Goal: Information Seeking & Learning: Check status

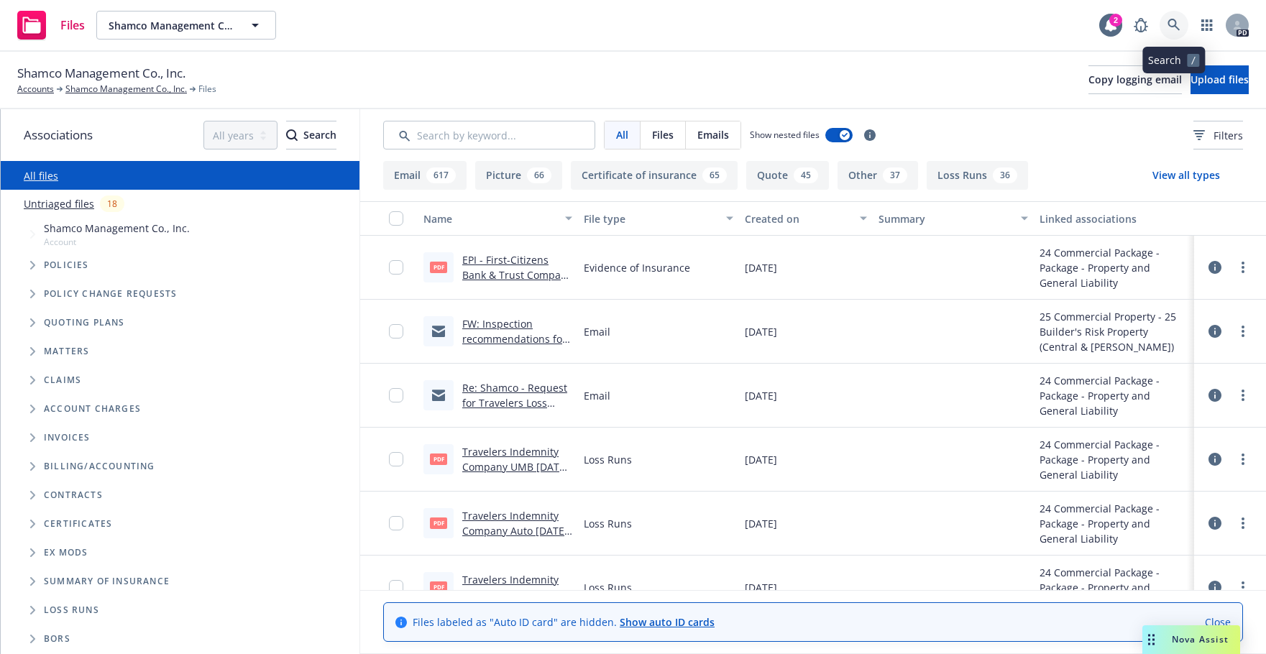
click at [1169, 22] on icon at bounding box center [1173, 25] width 12 height 12
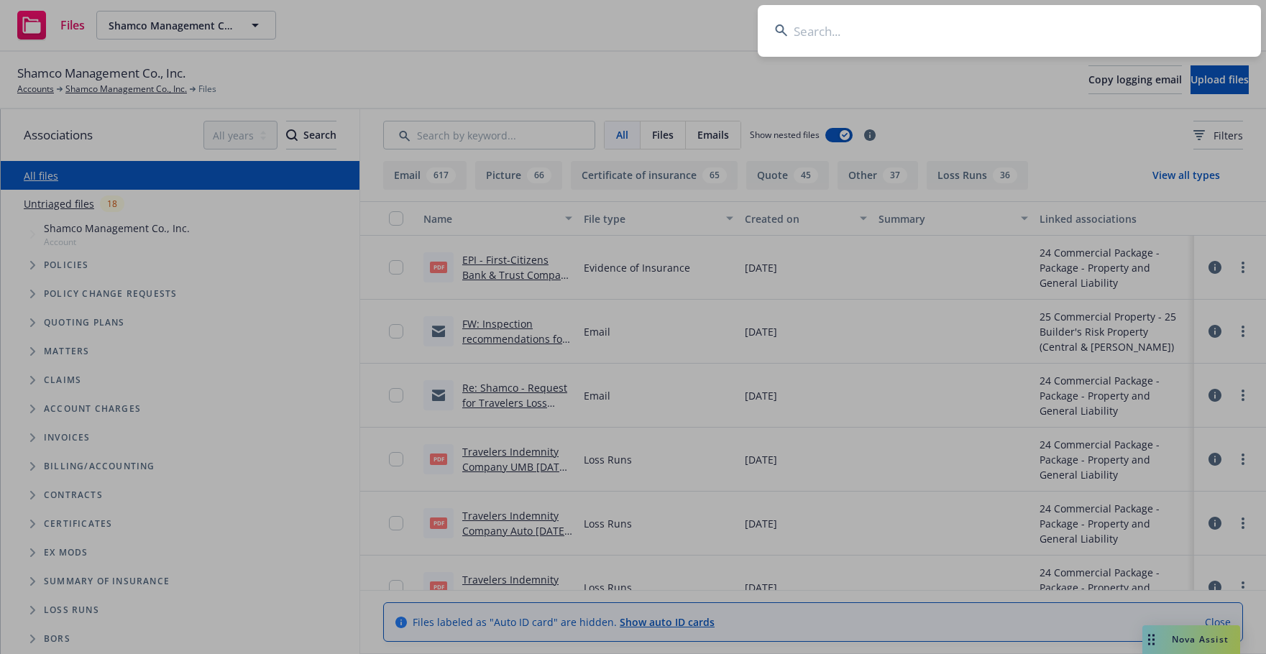
click at [795, 26] on input at bounding box center [1008, 31] width 503 height 52
type input "virtu"
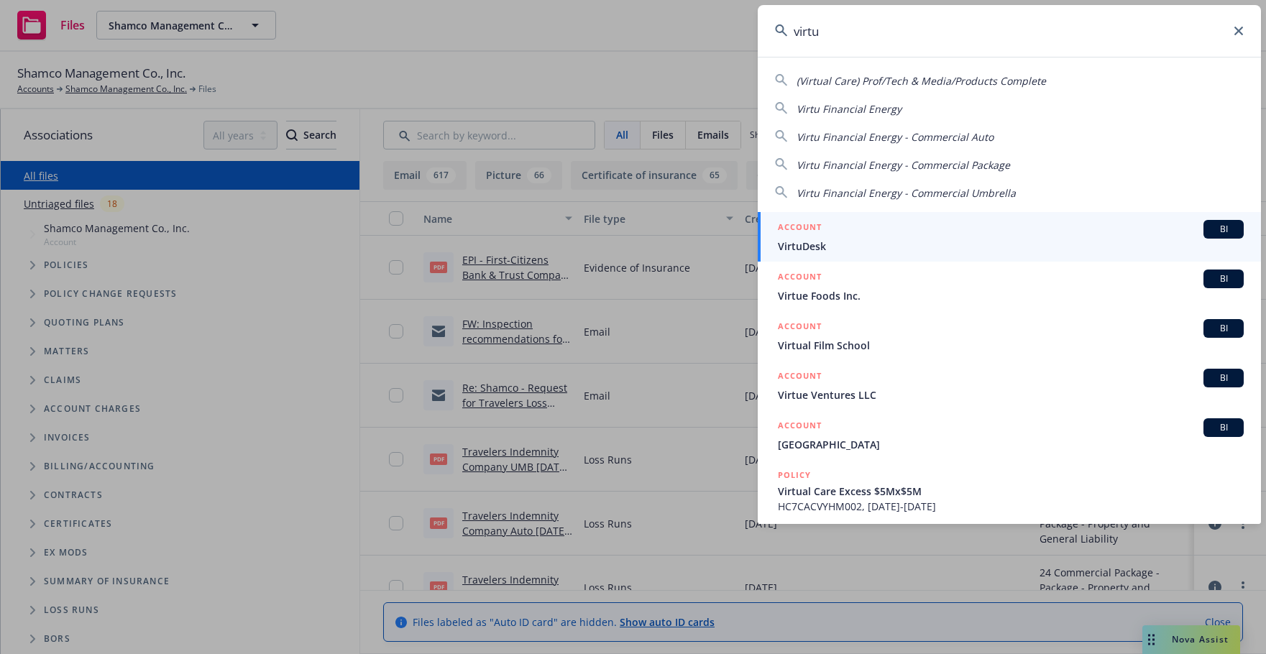
click at [832, 34] on input "virtu" at bounding box center [1008, 31] width 503 height 52
click at [826, 32] on input "virtu" at bounding box center [1008, 31] width 503 height 52
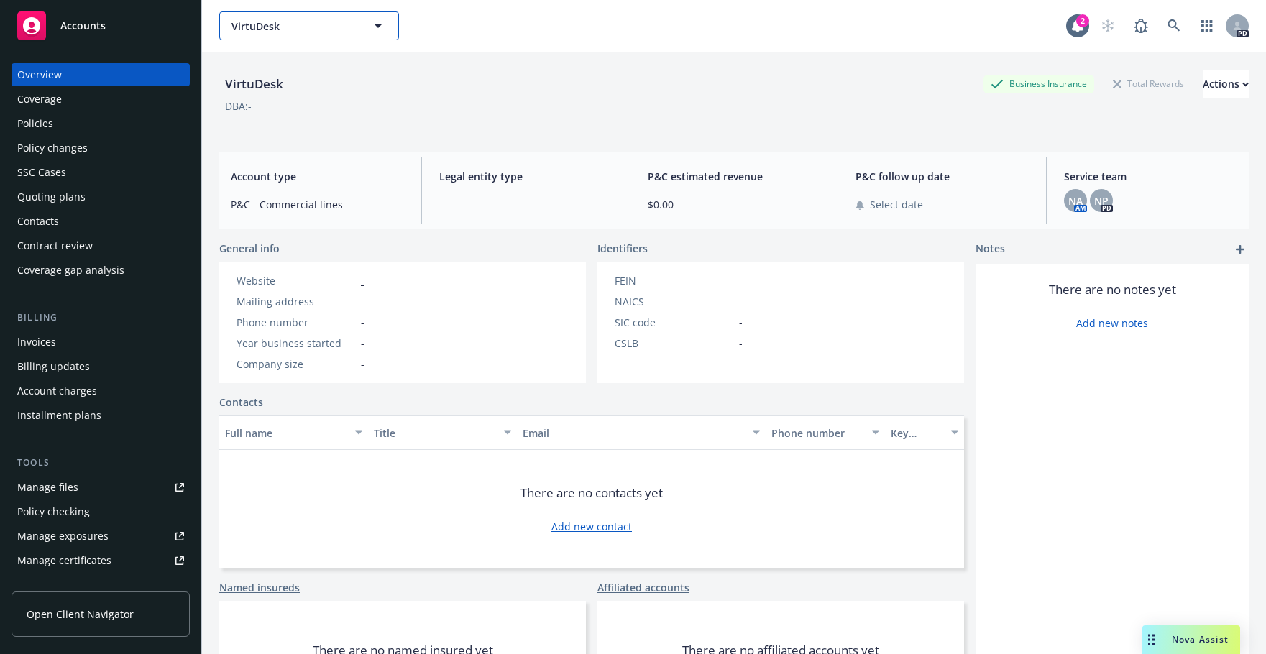
click at [374, 27] on icon "button" at bounding box center [377, 25] width 17 height 17
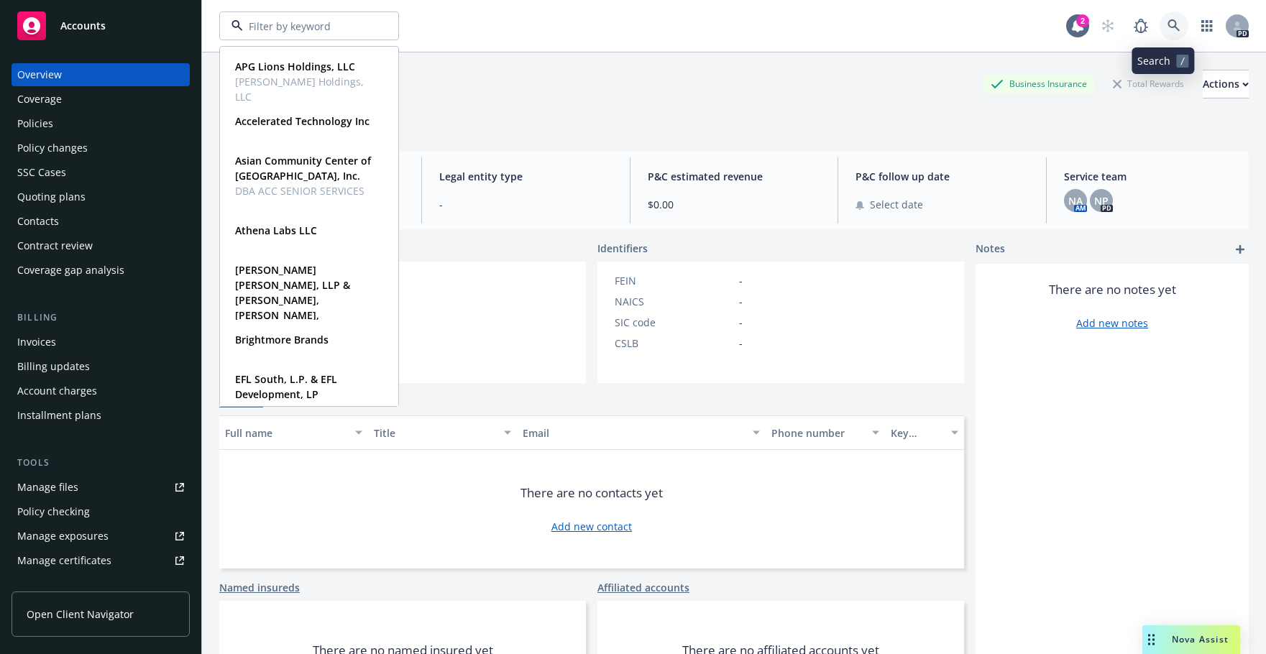
click at [1159, 23] on link at bounding box center [1173, 25] width 29 height 29
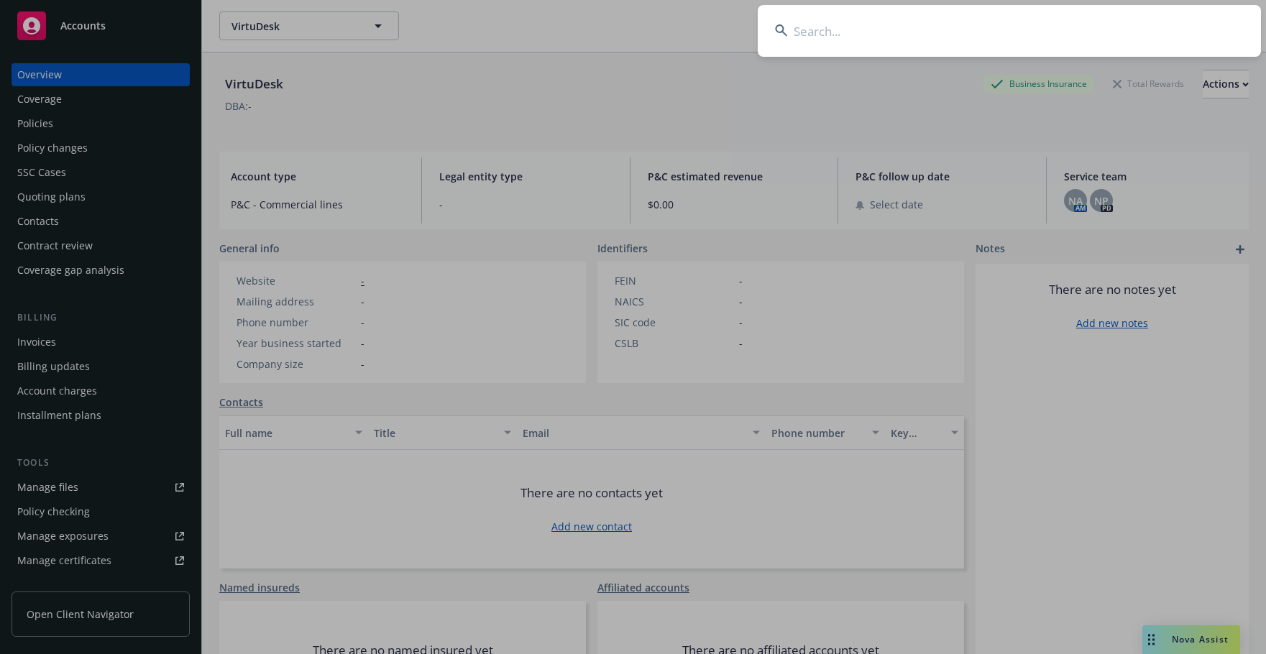
click at [791, 30] on input at bounding box center [1008, 31] width 503 height 52
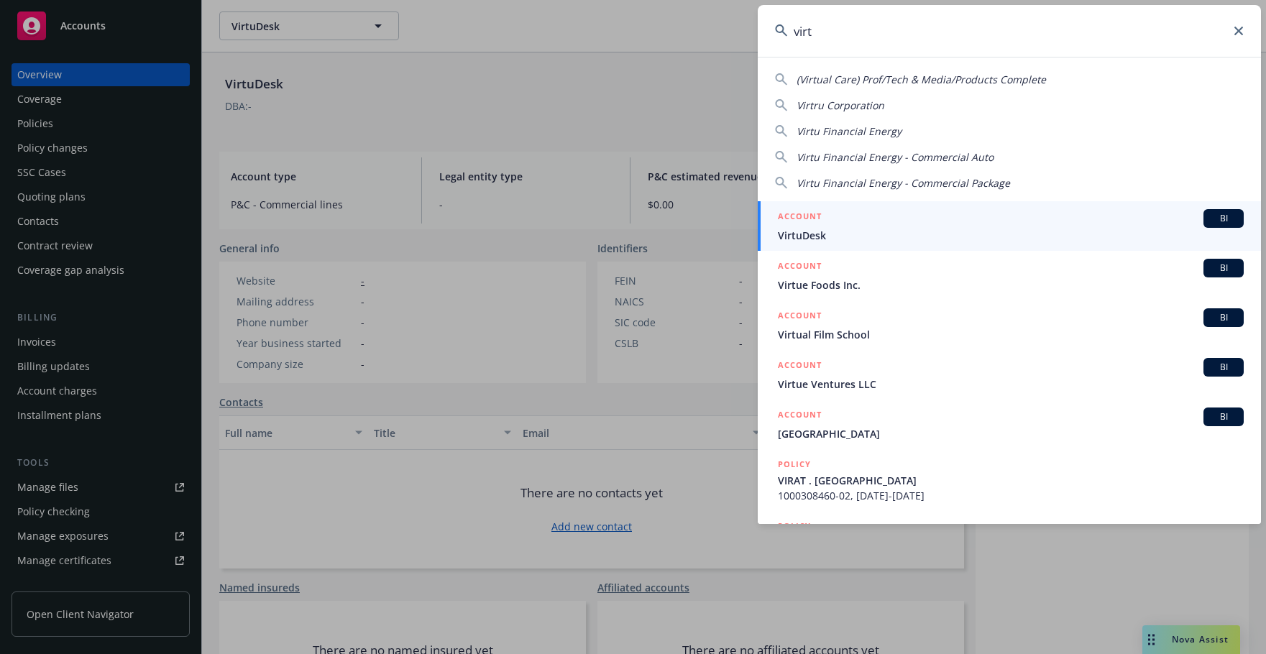
click at [830, 96] on div "(Virtual Care) Prof/Tech & Media/Products Complete Virtru Corporation Virtu Fin…" at bounding box center [1008, 128] width 503 height 124
click at [830, 102] on span "Virtru Corporation" at bounding box center [840, 105] width 88 height 14
type input "Virtru Corporation"
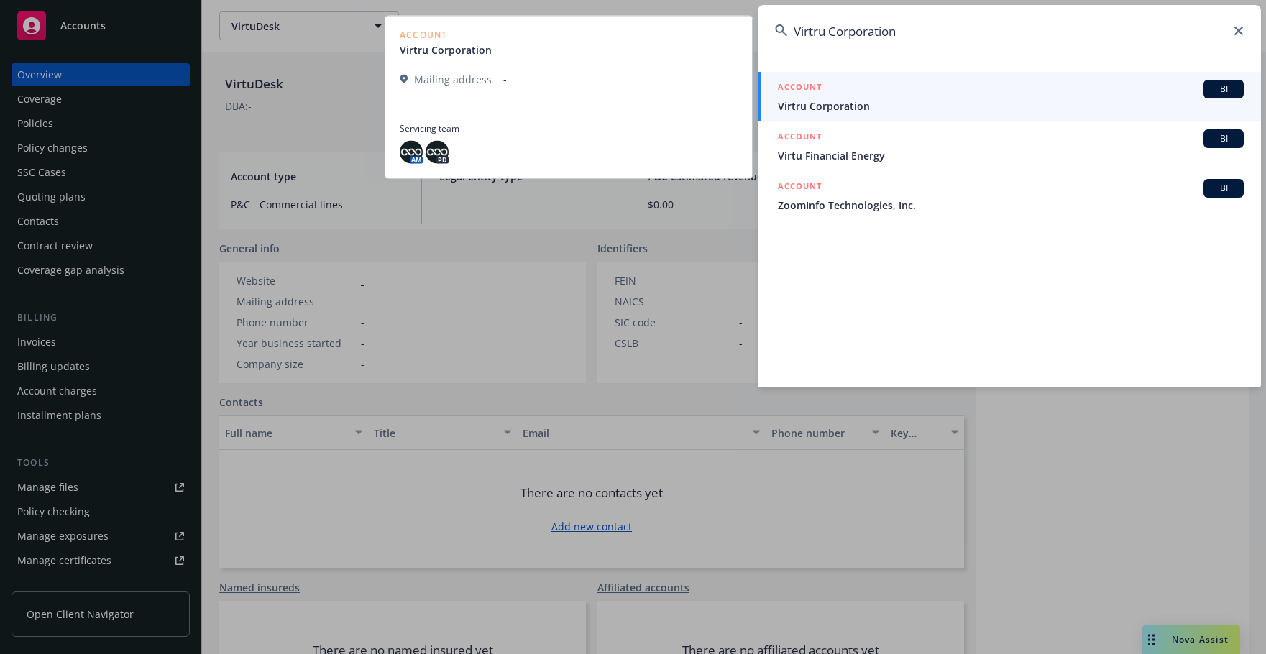
click at [821, 104] on span "Virtru Corporation" at bounding box center [1011, 105] width 466 height 15
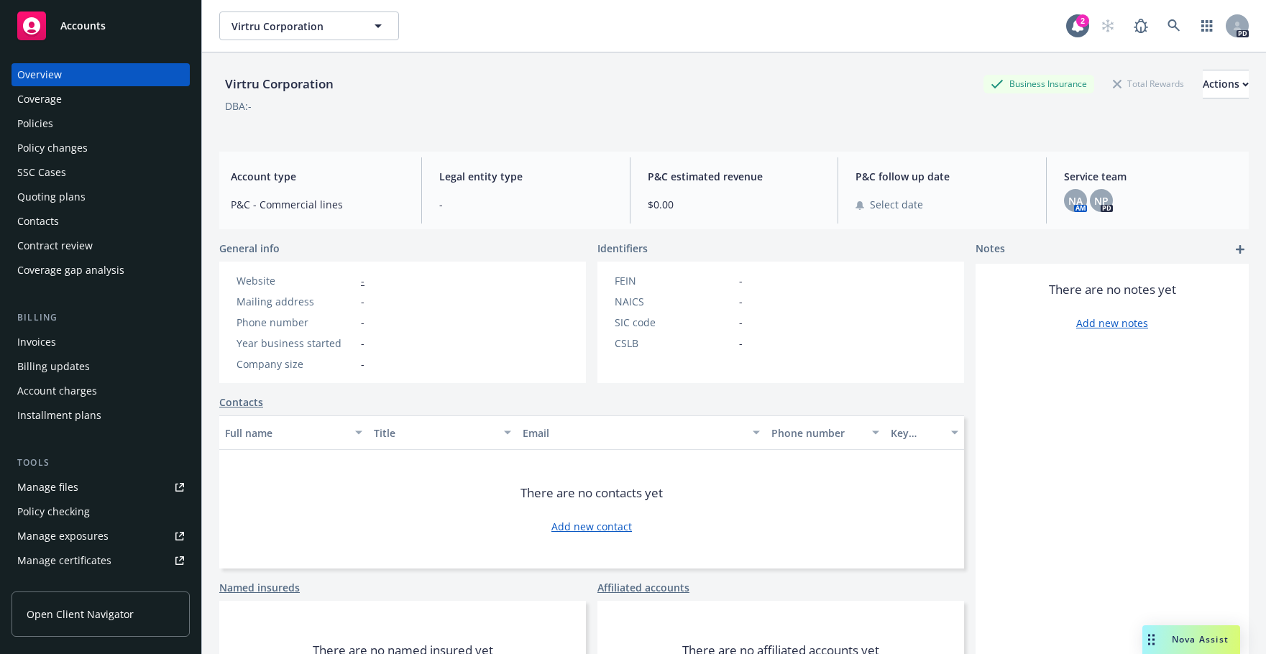
click at [33, 124] on div "Policies" at bounding box center [35, 123] width 36 height 23
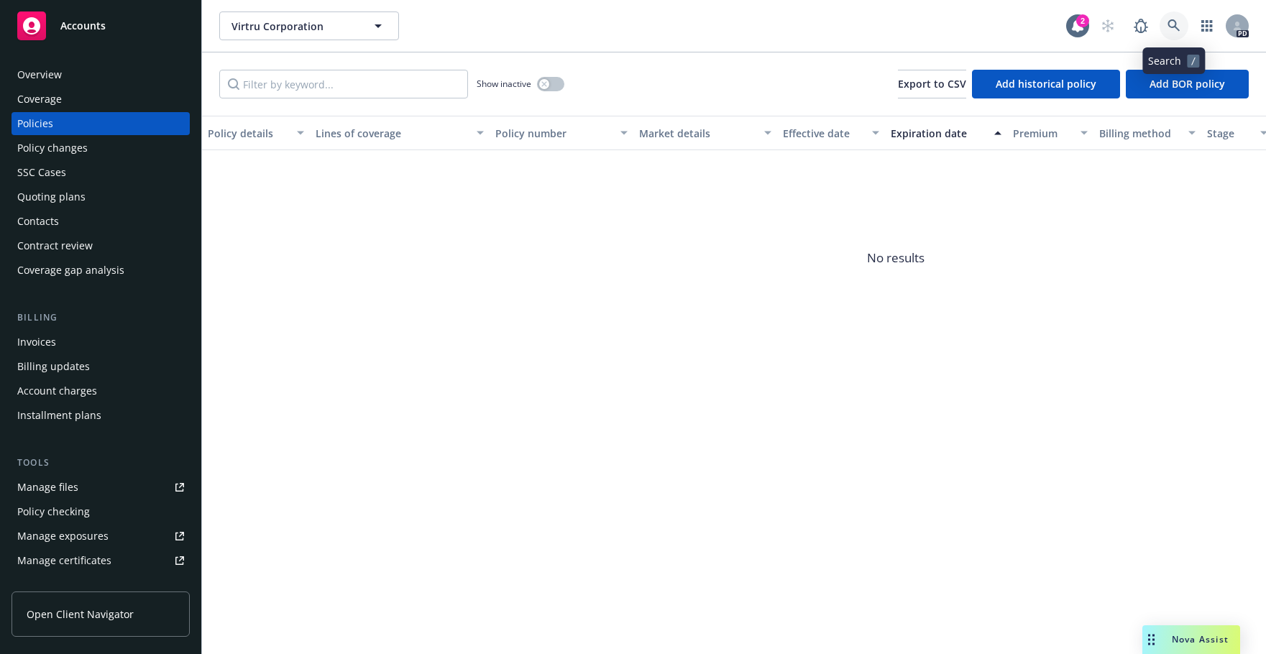
click at [1176, 23] on icon at bounding box center [1173, 25] width 12 height 12
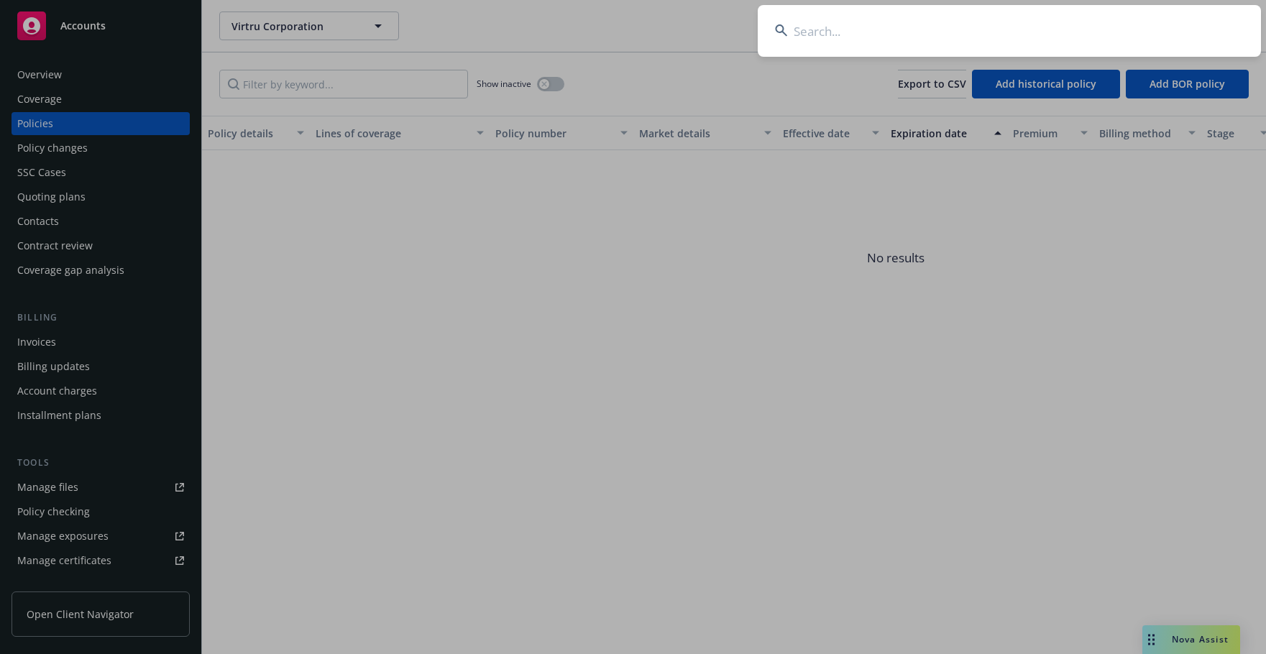
click at [804, 30] on input at bounding box center [1008, 31] width 503 height 52
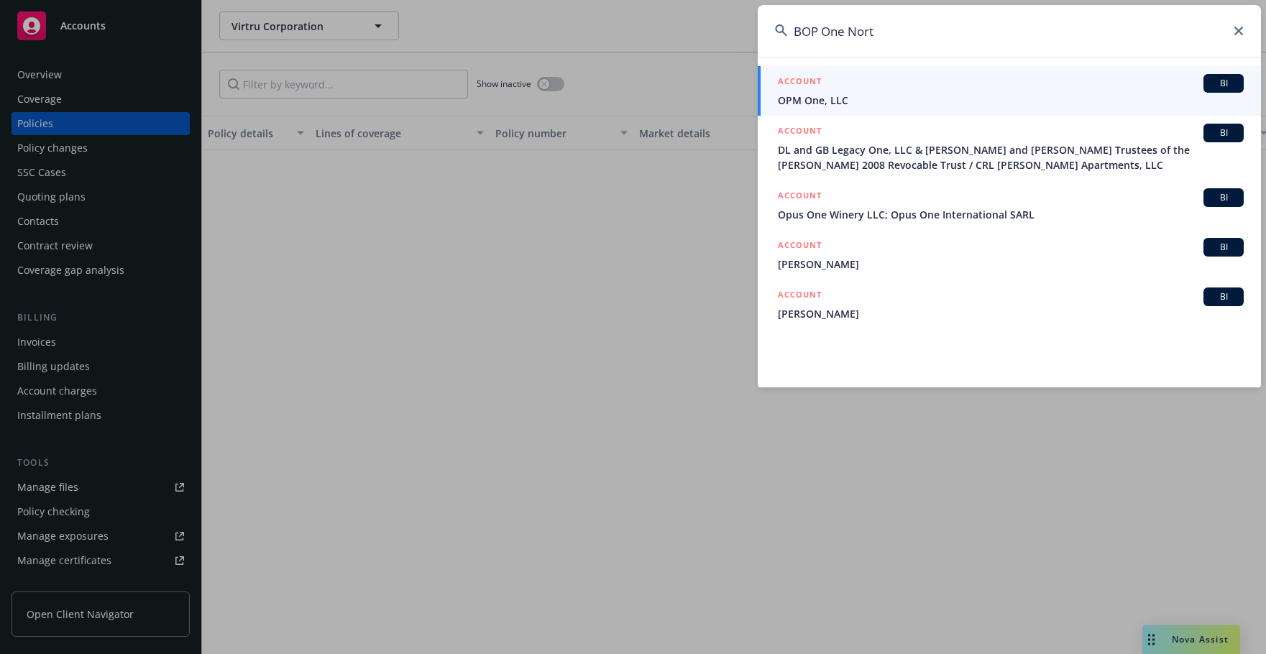
type input "BOP One North"
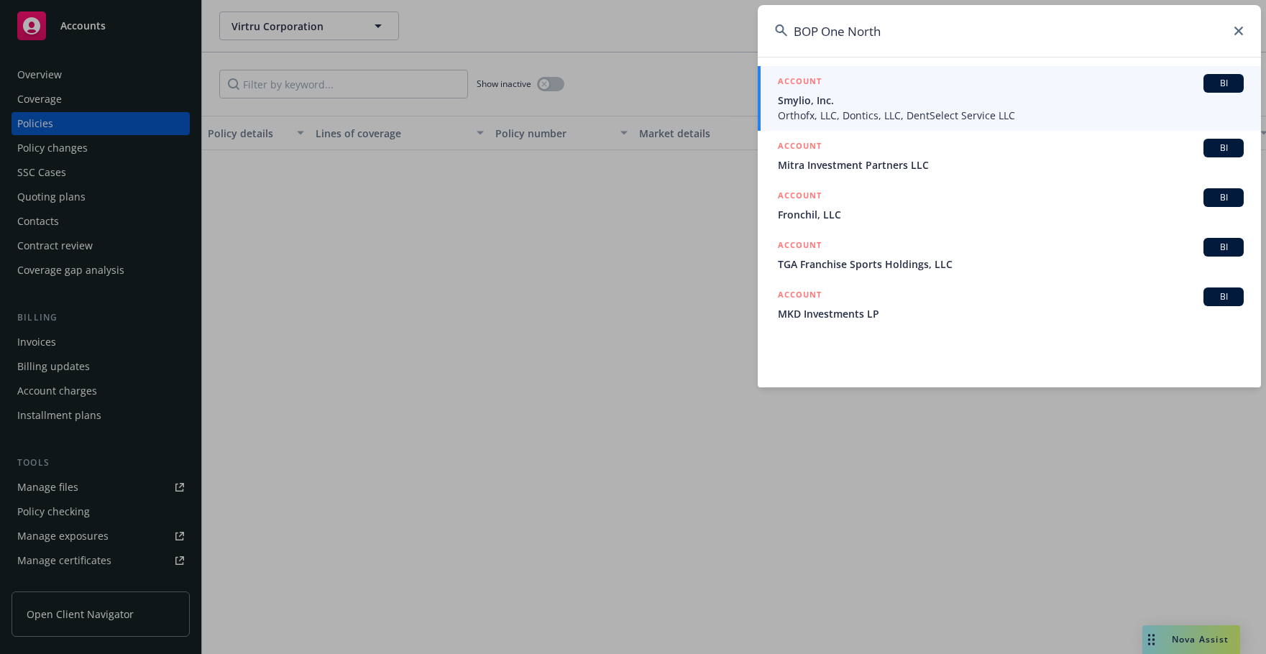
drag, startPoint x: 943, startPoint y: 30, endPoint x: 796, endPoint y: 29, distance: 147.3
click at [796, 29] on input "BOP One North" at bounding box center [1008, 31] width 503 height 52
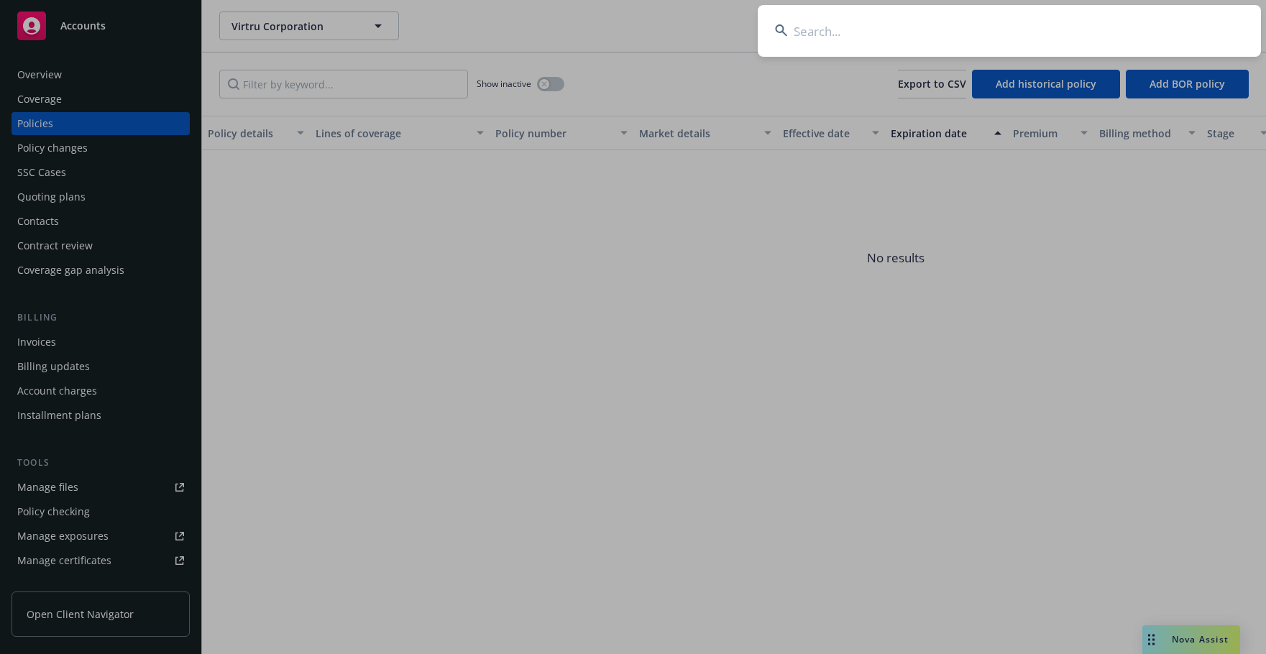
click at [855, 21] on input at bounding box center [1008, 31] width 503 height 52
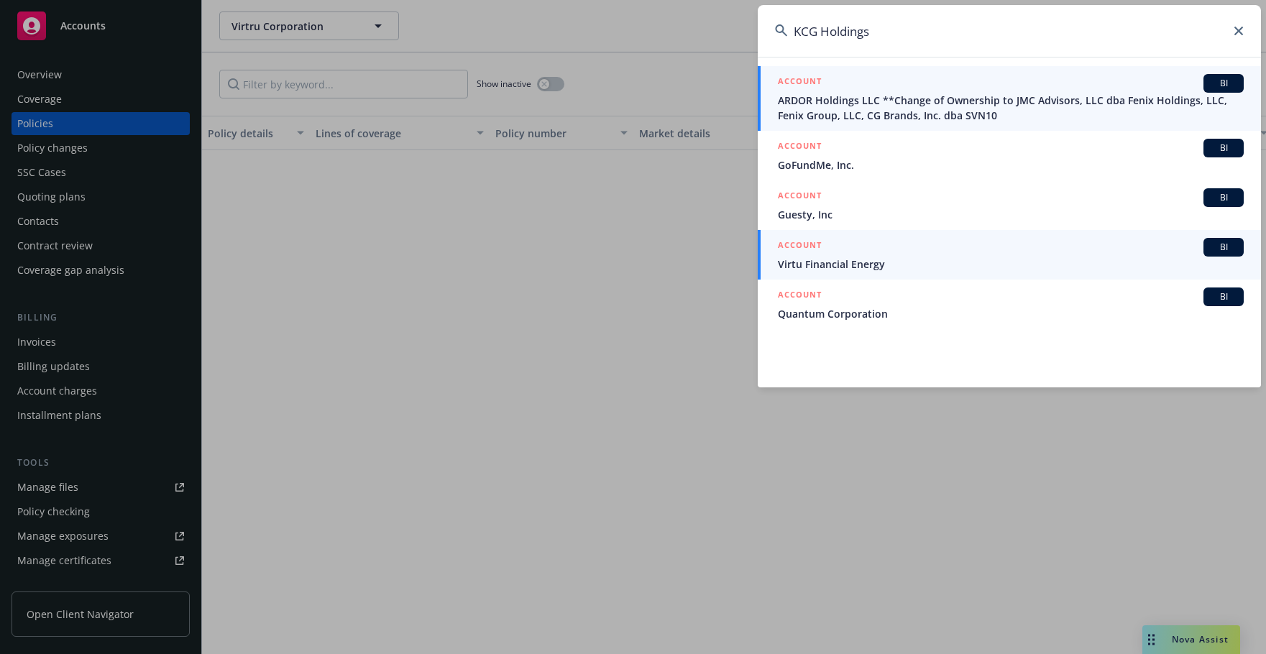
type input "KCG Holdings"
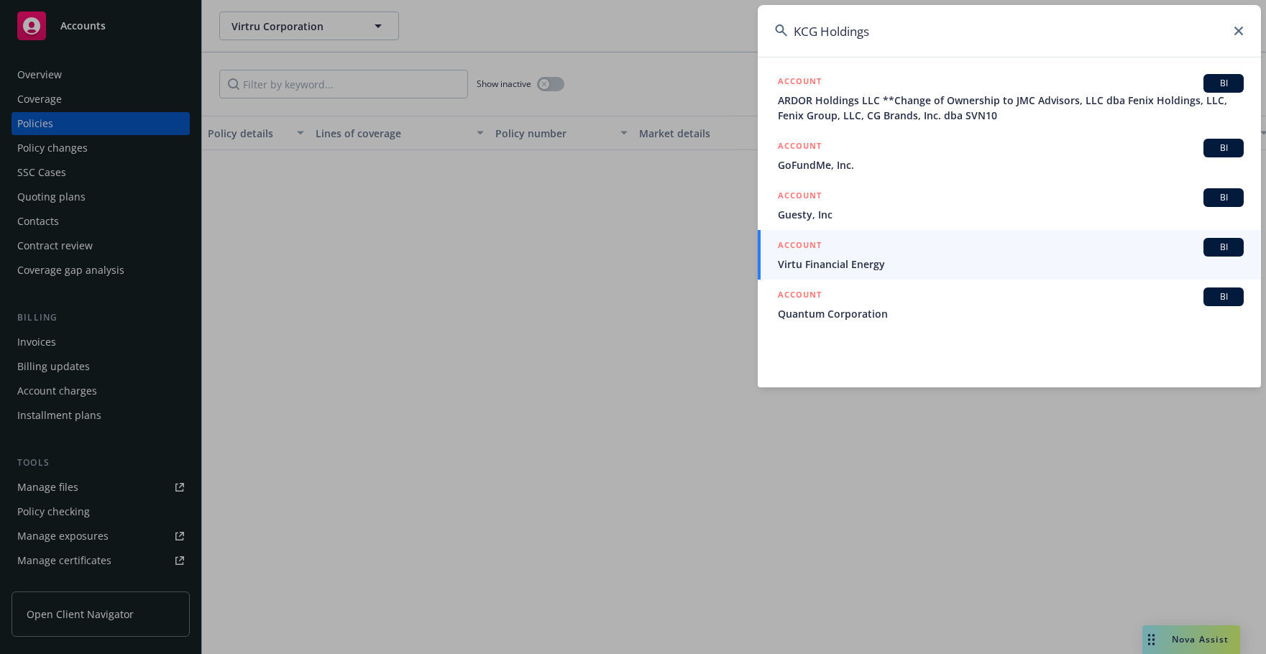
click at [824, 260] on span "Virtu Financial Energy" at bounding box center [1011, 264] width 466 height 15
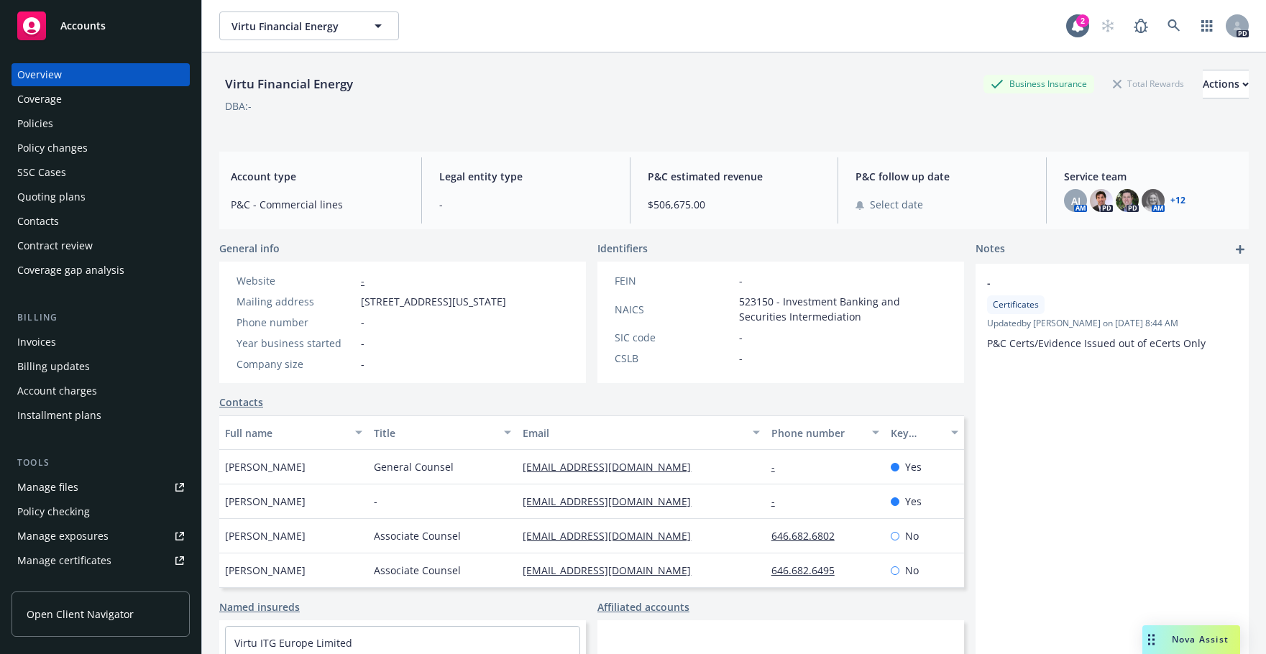
click at [34, 123] on div "Policies" at bounding box center [35, 123] width 36 height 23
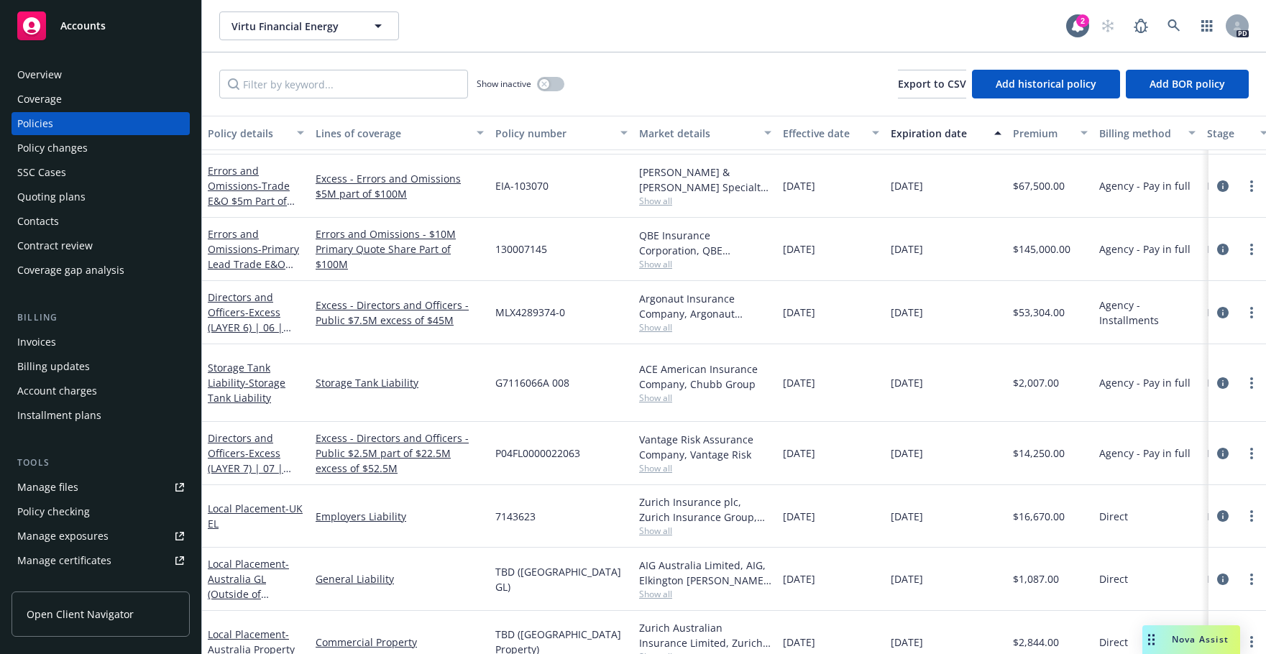
scroll to position [1045, 0]
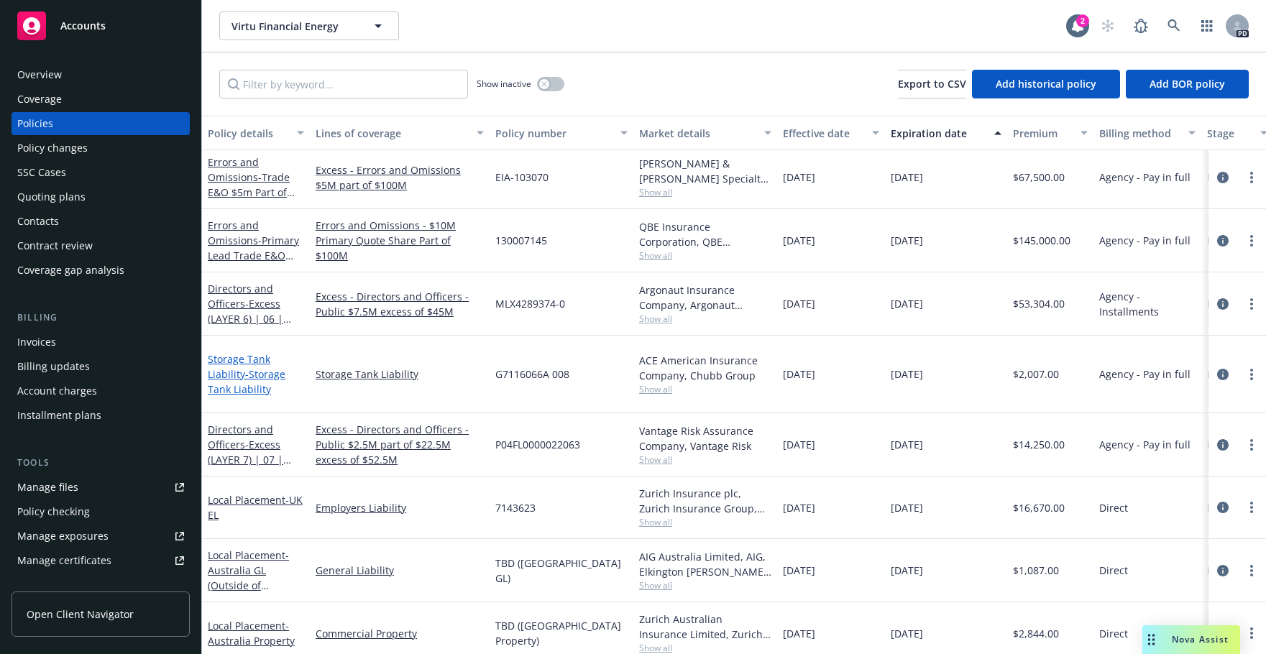
click at [237, 369] on link "Storage Tank Liability - Storage Tank Liability" at bounding box center [247, 374] width 78 height 44
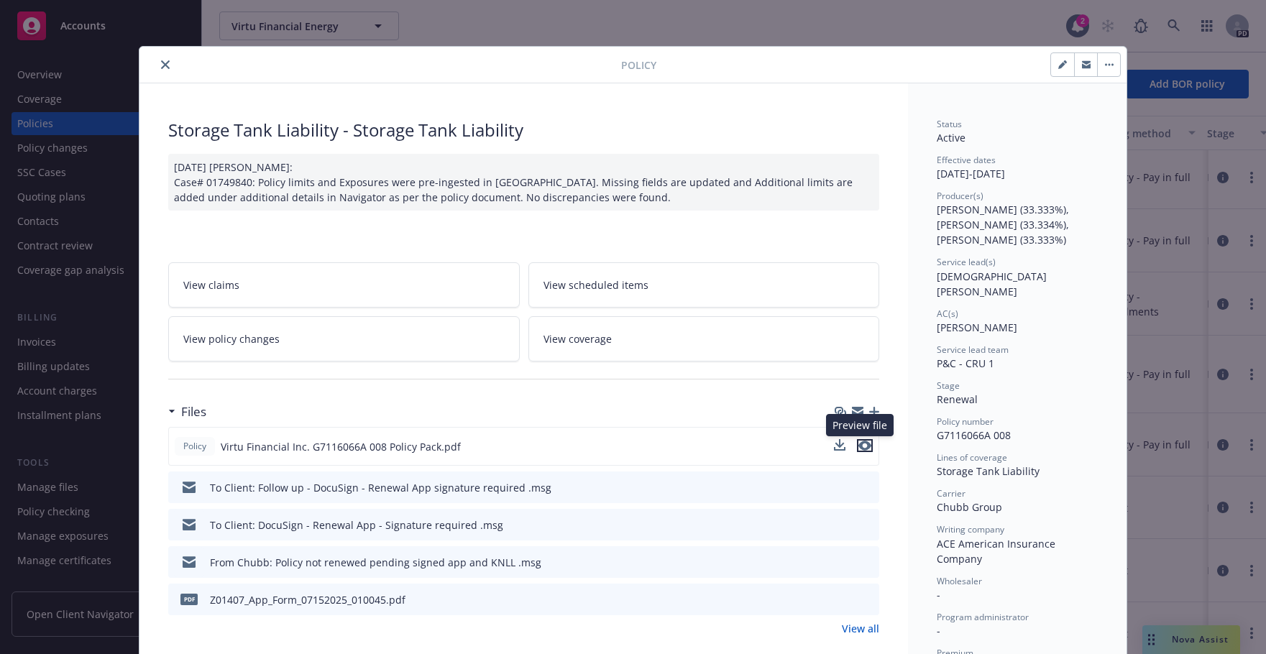
click at [860, 446] on icon "preview file" at bounding box center [864, 446] width 13 height 10
click at [161, 66] on icon "close" at bounding box center [165, 64] width 9 height 9
